Goal: Task Accomplishment & Management: Manage account settings

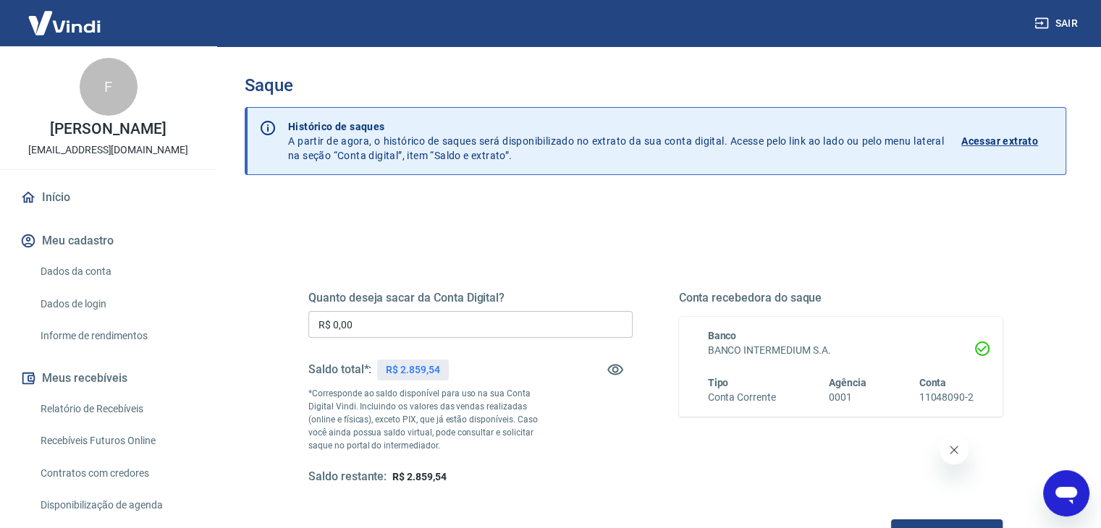
click at [464, 320] on input "R$ 0,00" at bounding box center [470, 324] width 324 height 27
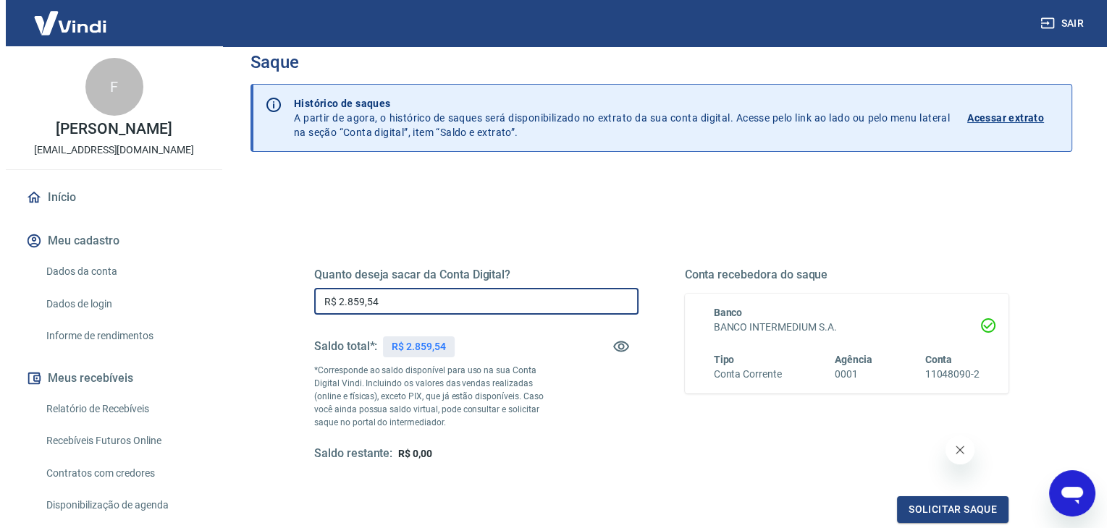
scroll to position [187, 0]
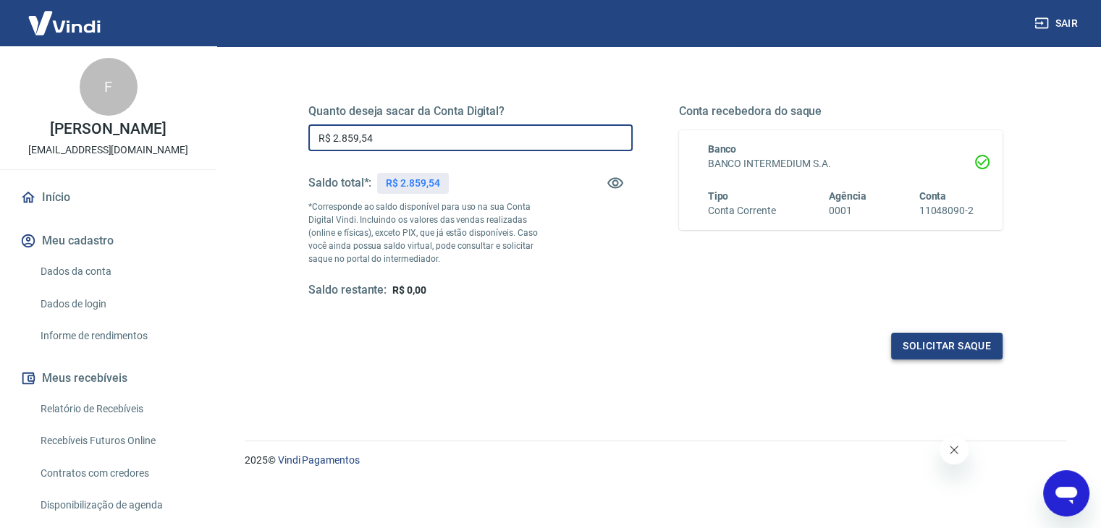
type input "R$ 2.859,54"
click at [898, 354] on button "Solicitar saque" at bounding box center [946, 346] width 111 height 27
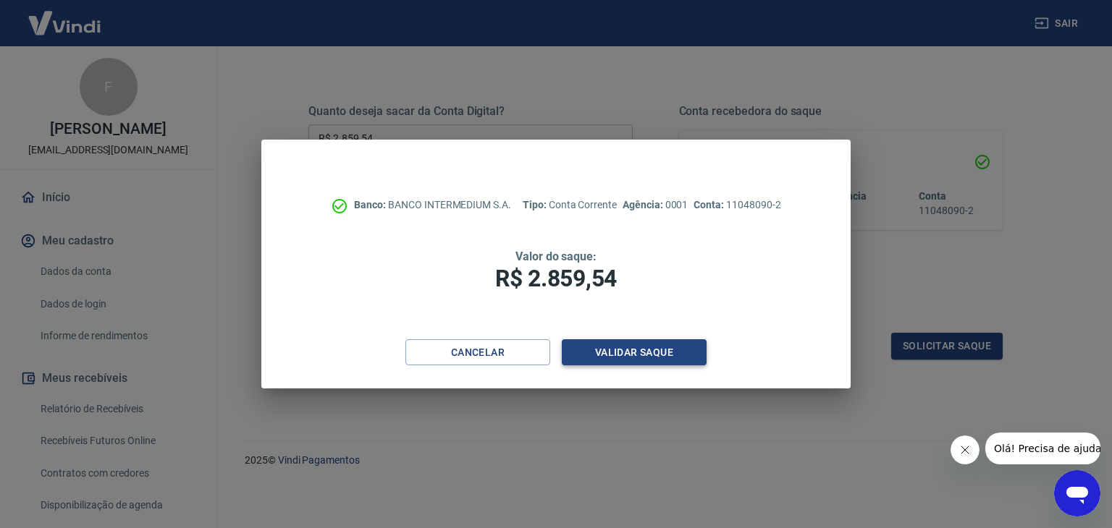
click at [652, 345] on button "Validar saque" at bounding box center [634, 353] width 145 height 27
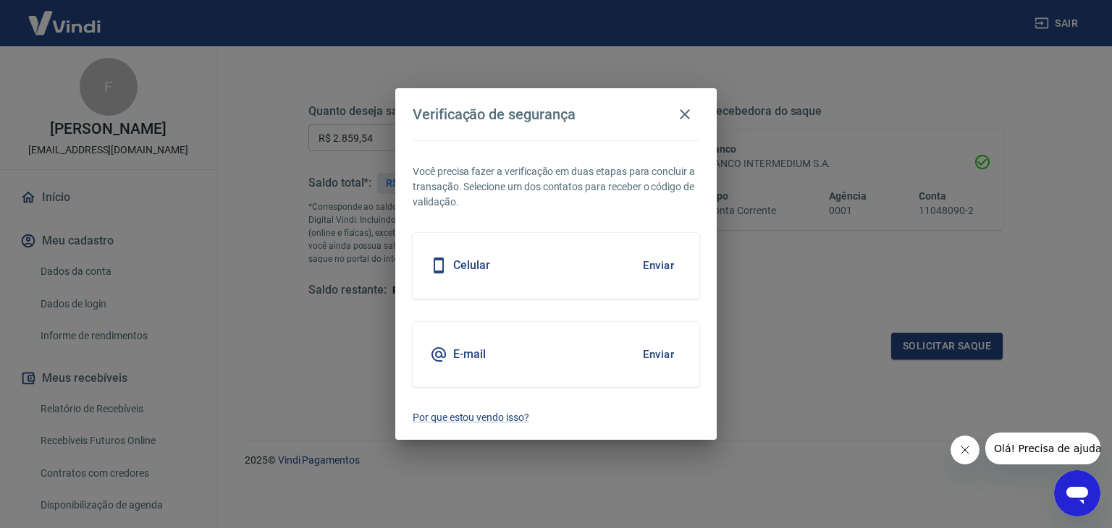
click at [665, 354] on button "Enviar" at bounding box center [658, 355] width 47 height 30
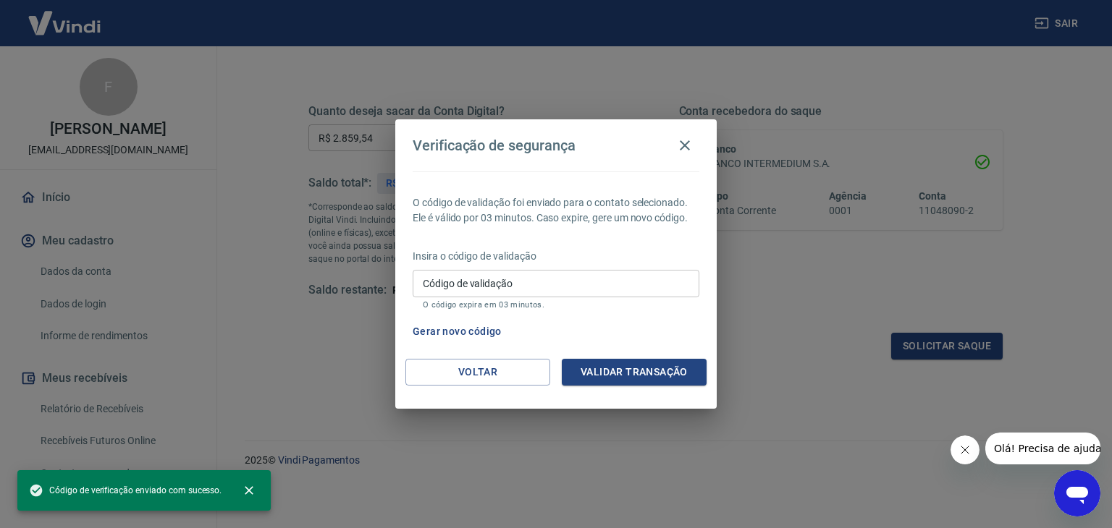
click at [585, 285] on input "Código de validação" at bounding box center [556, 283] width 287 height 27
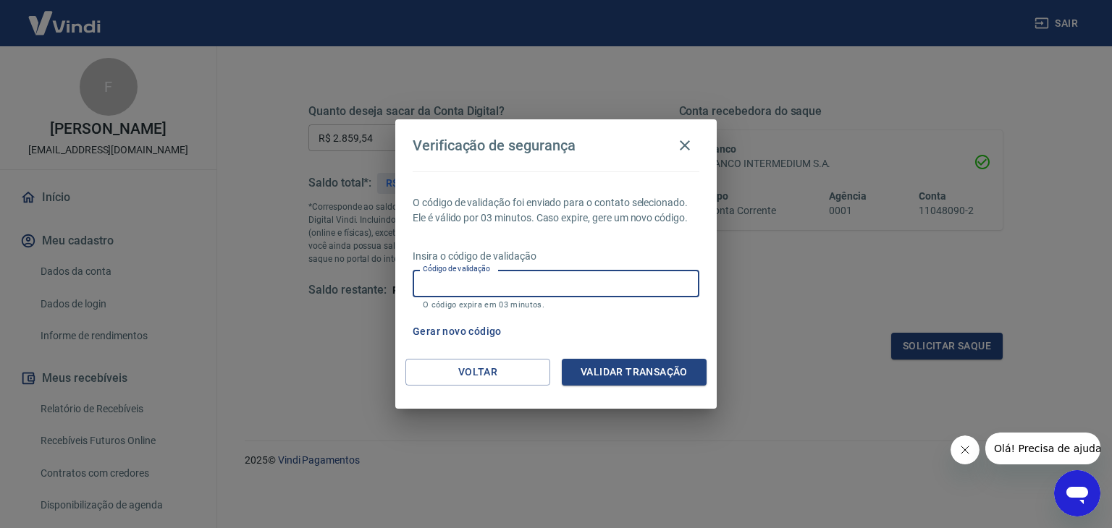
paste input "401772"
type input "401772"
click at [661, 366] on button "Validar transação" at bounding box center [634, 372] width 145 height 27
